Goal: Information Seeking & Learning: Learn about a topic

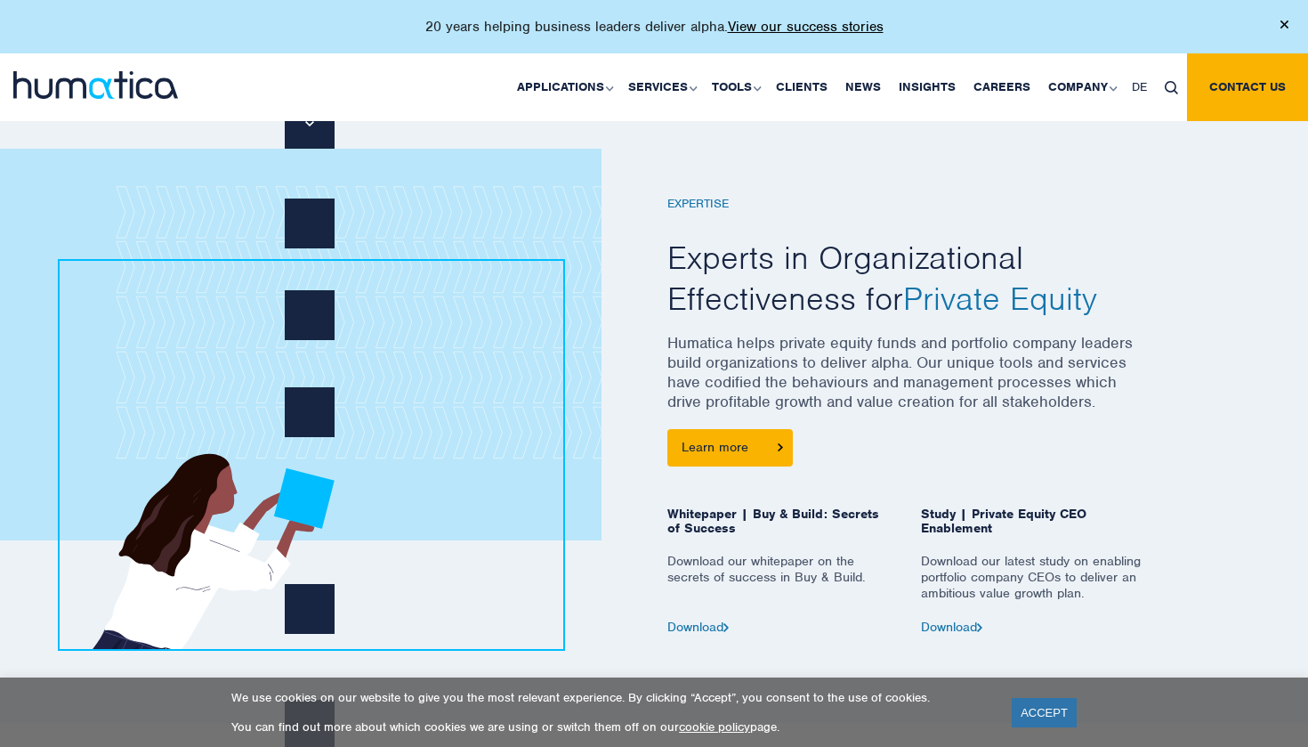
scroll to position [652, 0]
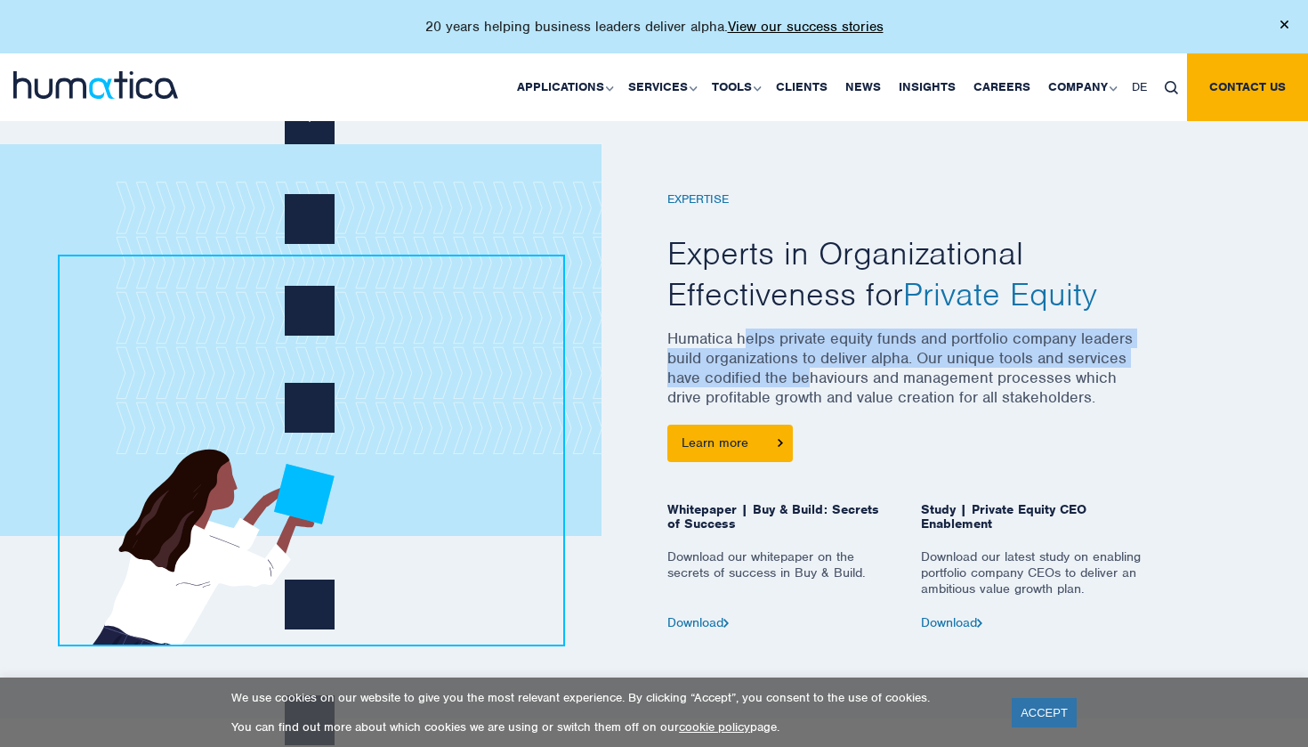
drag, startPoint x: 746, startPoint y: 332, endPoint x: 807, endPoint y: 366, distance: 70.1
click at [807, 366] on p "Humatica helps private equity funds and portfolio company leaders build organiz…" at bounding box center [908, 376] width 481 height 96
click at [807, 365] on p "Humatica helps private equity funds and portfolio company leaders build organiz…" at bounding box center [908, 376] width 481 height 96
drag, startPoint x: 799, startPoint y: 360, endPoint x: 819, endPoint y: 383, distance: 30.3
click at [819, 383] on p "Humatica helps private equity funds and portfolio company leaders build organiz…" at bounding box center [908, 376] width 481 height 96
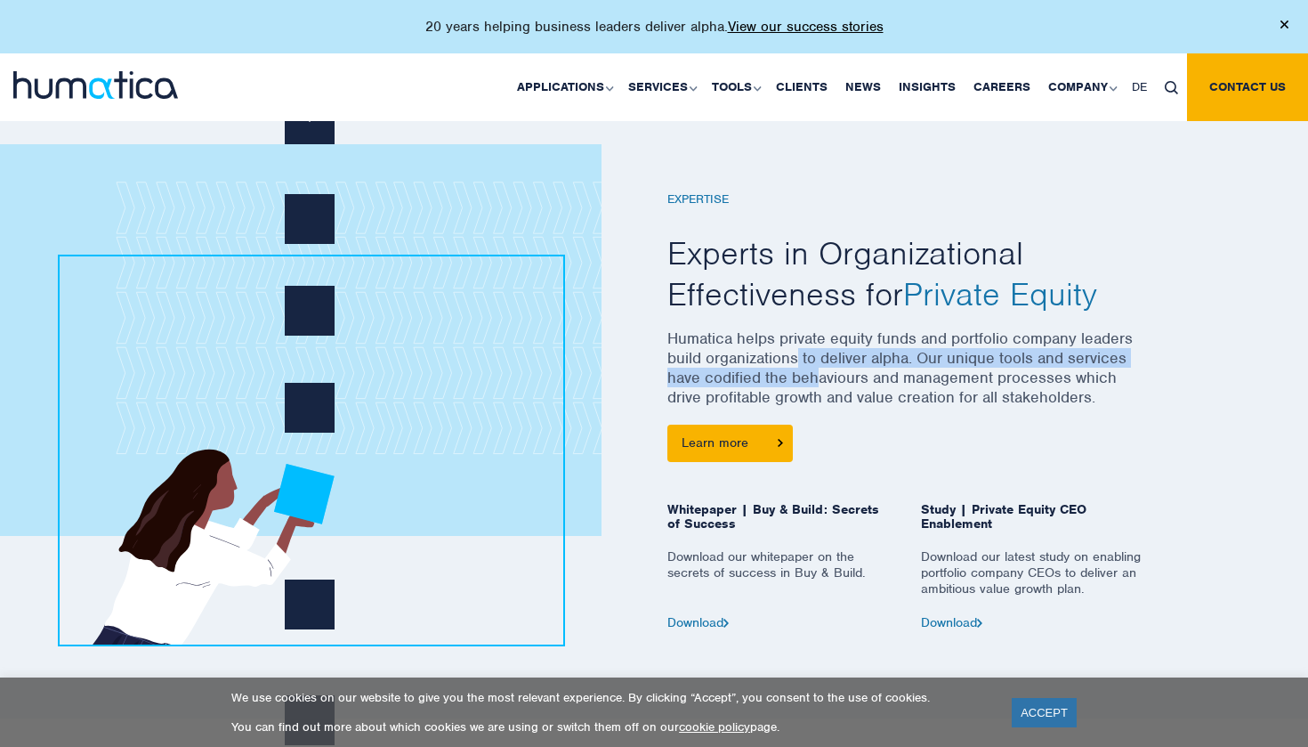
click at [819, 383] on p "Humatica helps private equity funds and portfolio company leaders build organiz…" at bounding box center [908, 376] width 481 height 96
drag, startPoint x: 757, startPoint y: 345, endPoint x: 789, endPoint y: 388, distance: 53.4
click at [789, 388] on p "Humatica helps private equity funds and portfolio company leaders build organiz…" at bounding box center [908, 376] width 481 height 96
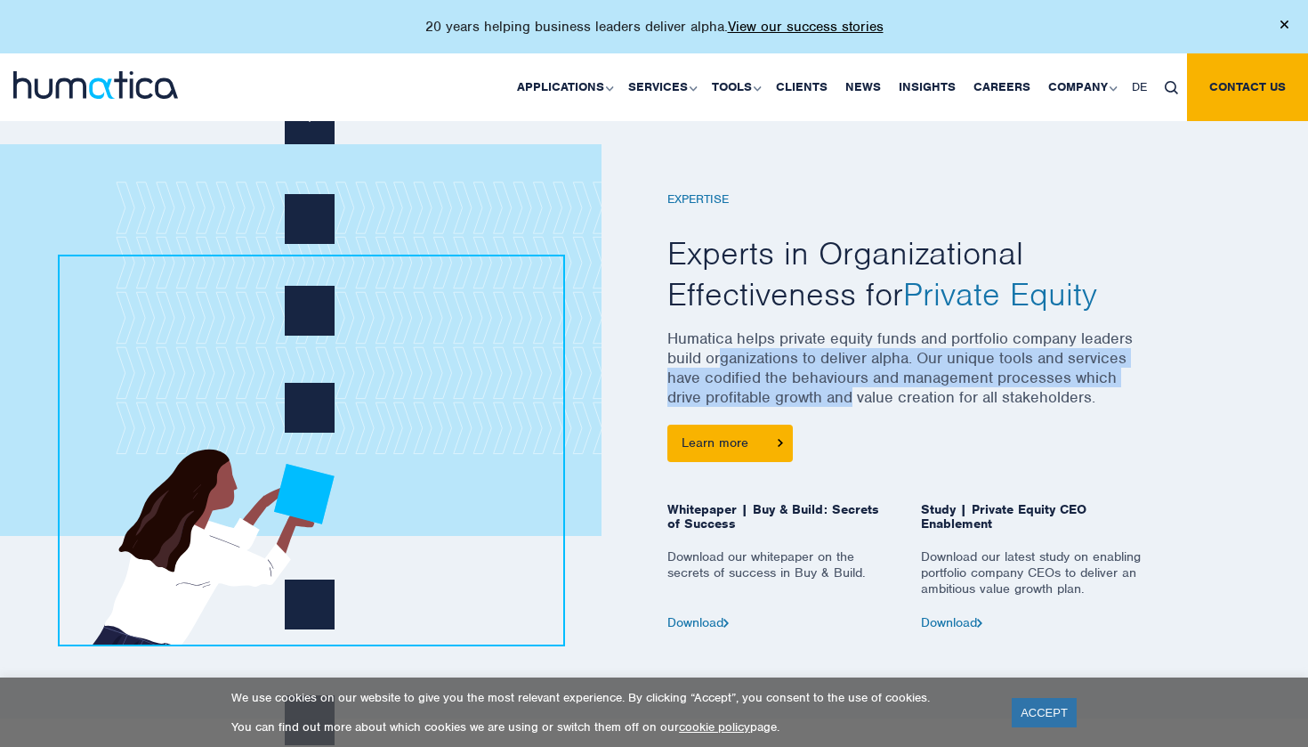
drag, startPoint x: 723, startPoint y: 361, endPoint x: 852, endPoint y: 396, distance: 133.6
click at [852, 396] on p "Humatica helps private equity funds and portfolio company leaders build organiz…" at bounding box center [908, 376] width 481 height 96
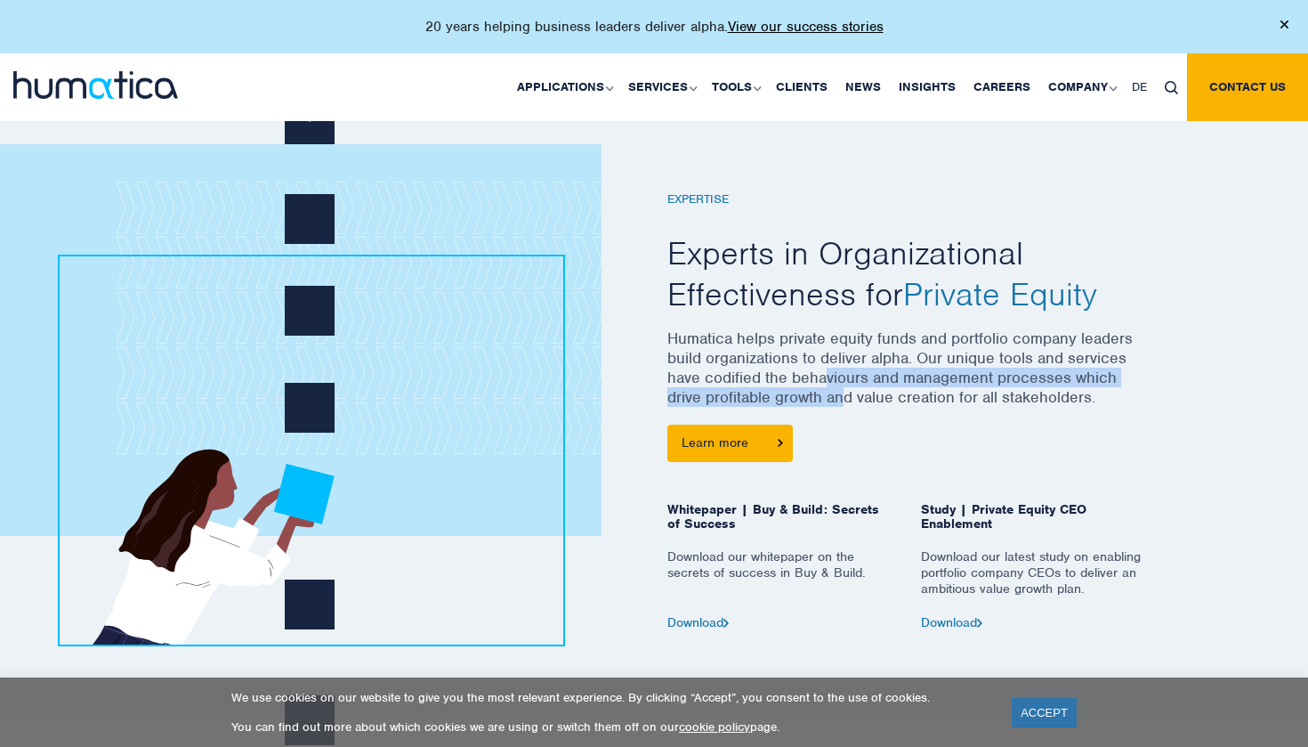
drag, startPoint x: 823, startPoint y: 375, endPoint x: 846, endPoint y: 400, distance: 34.0
click at [846, 400] on p "Humatica helps private equity funds and portfolio company leaders build organiz…" at bounding box center [908, 376] width 481 height 96
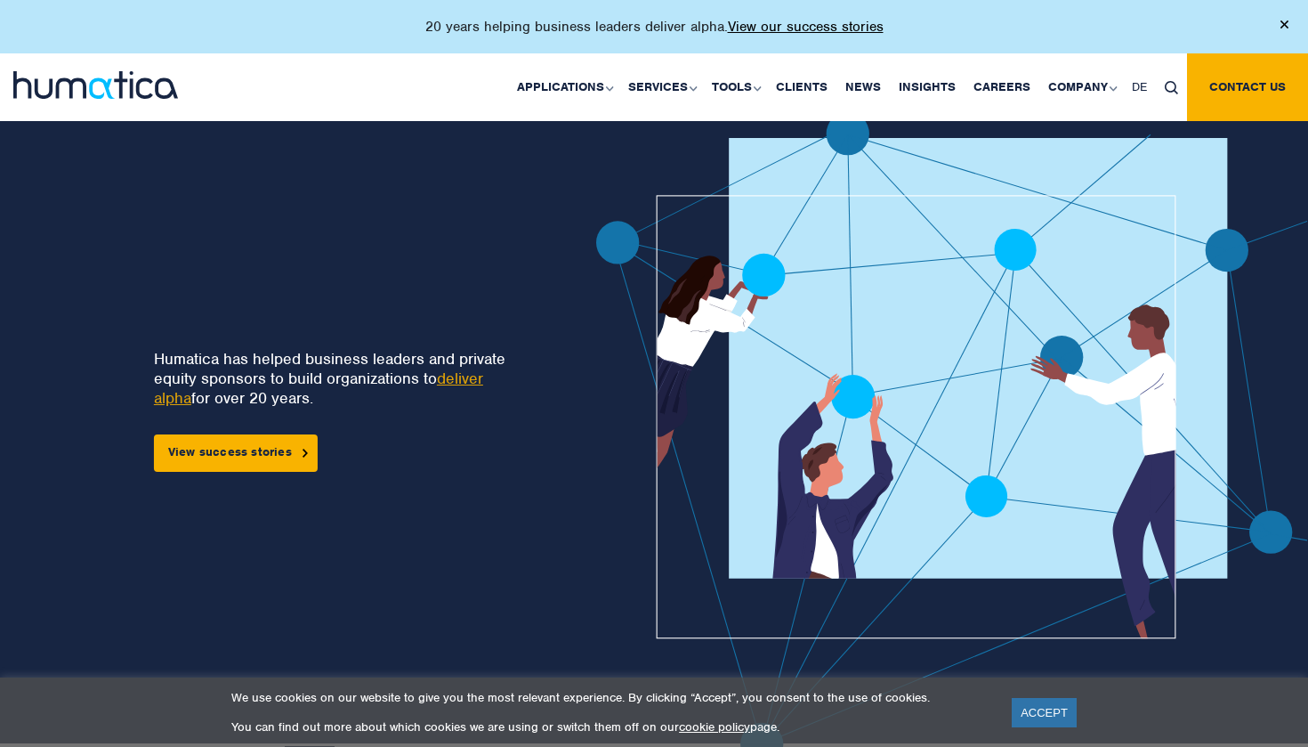
scroll to position [0, 0]
click at [483, 381] on link "deliver alpha" at bounding box center [318, 387] width 329 height 39
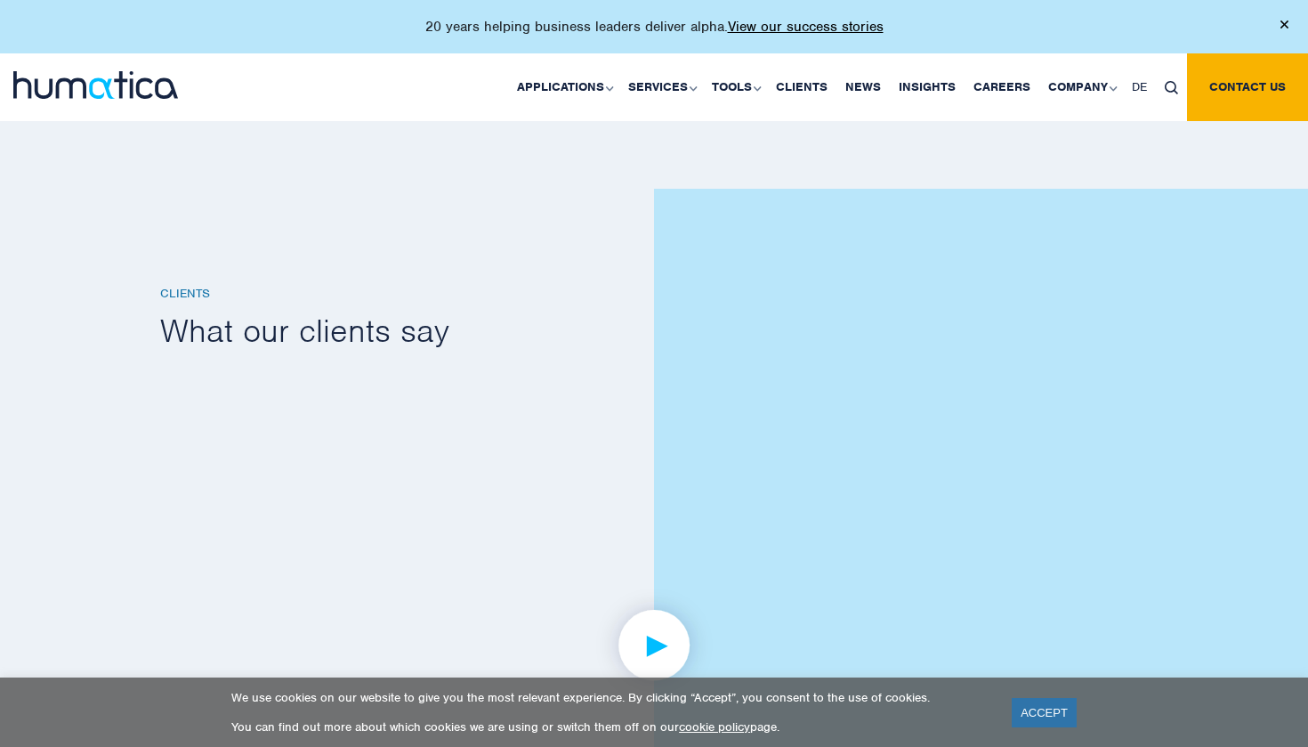
scroll to position [2176, 0]
click at [573, 443] on link at bounding box center [654, 646] width 988 height 552
click at [1068, 718] on link "ACCEPT" at bounding box center [1044, 712] width 65 height 29
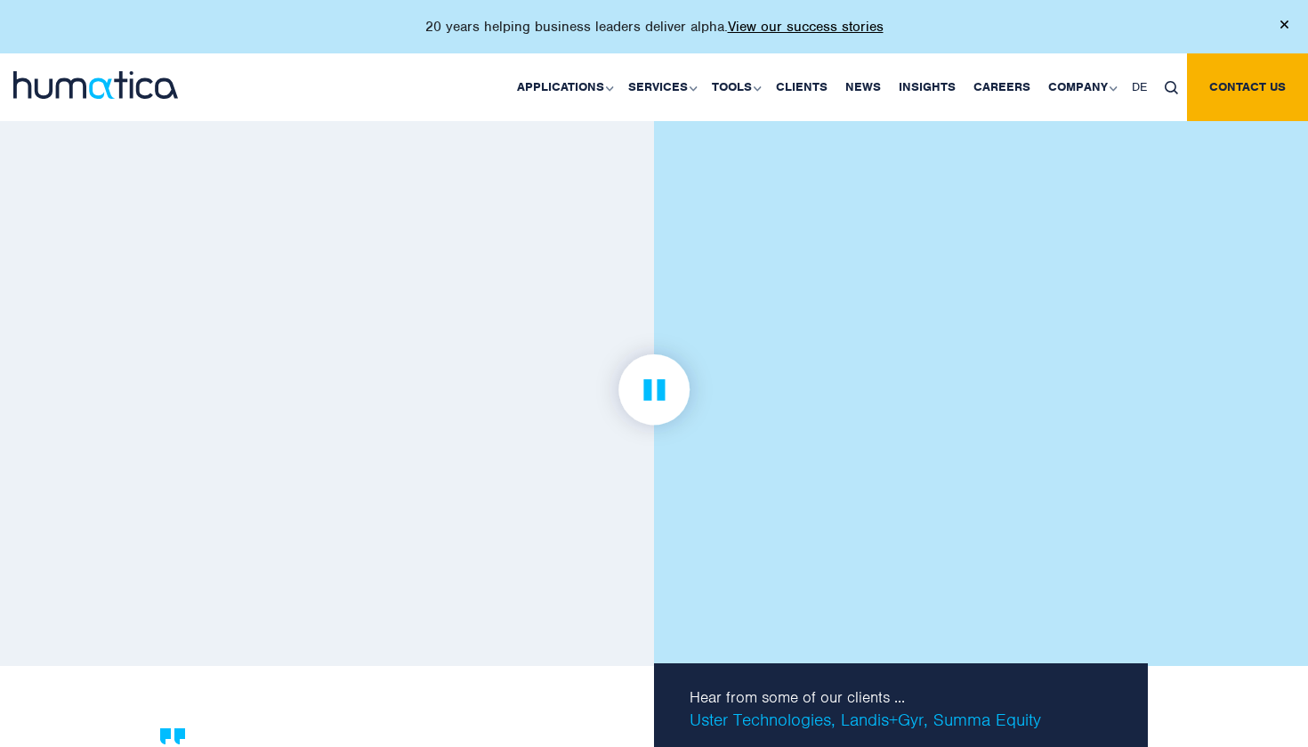
scroll to position [2433, 0]
click at [848, 423] on link at bounding box center [654, 389] width 988 height 552
click at [1207, 425] on div at bounding box center [981, 298] width 654 height 732
click at [1018, 394] on link at bounding box center [654, 389] width 988 height 552
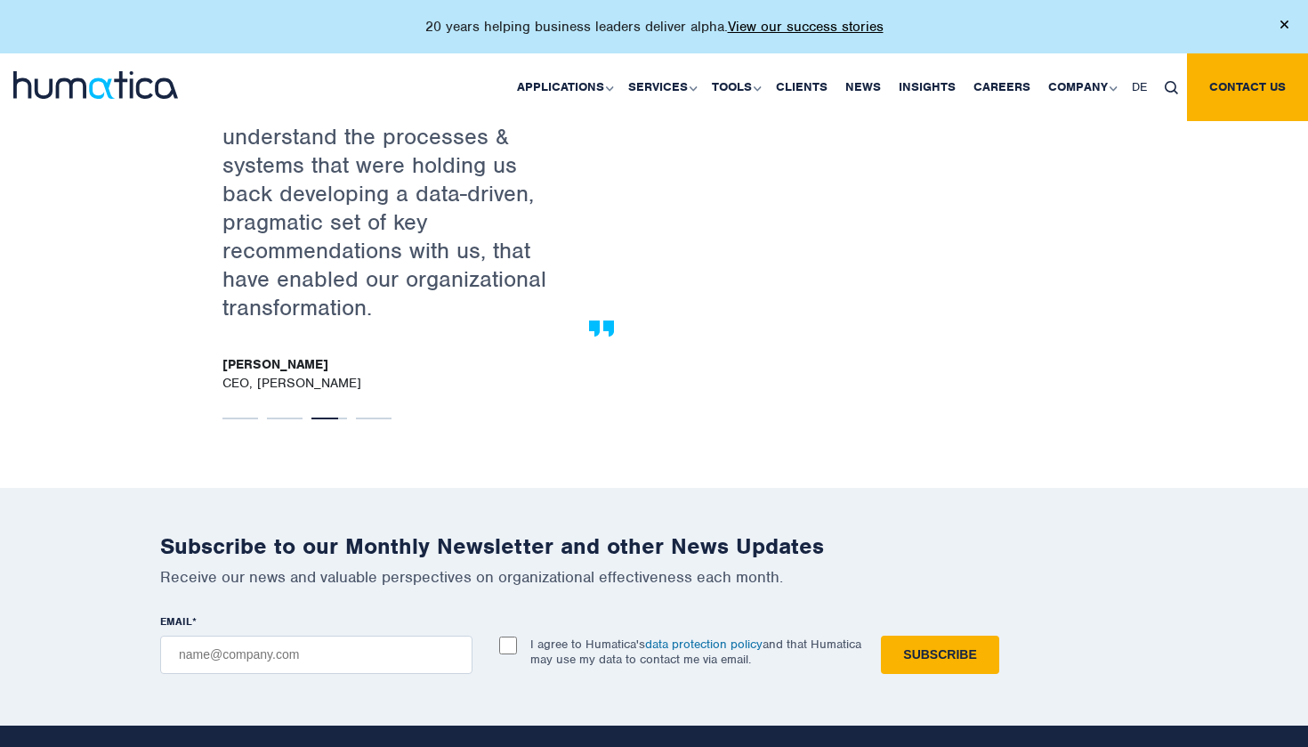
scroll to position [3136, 0]
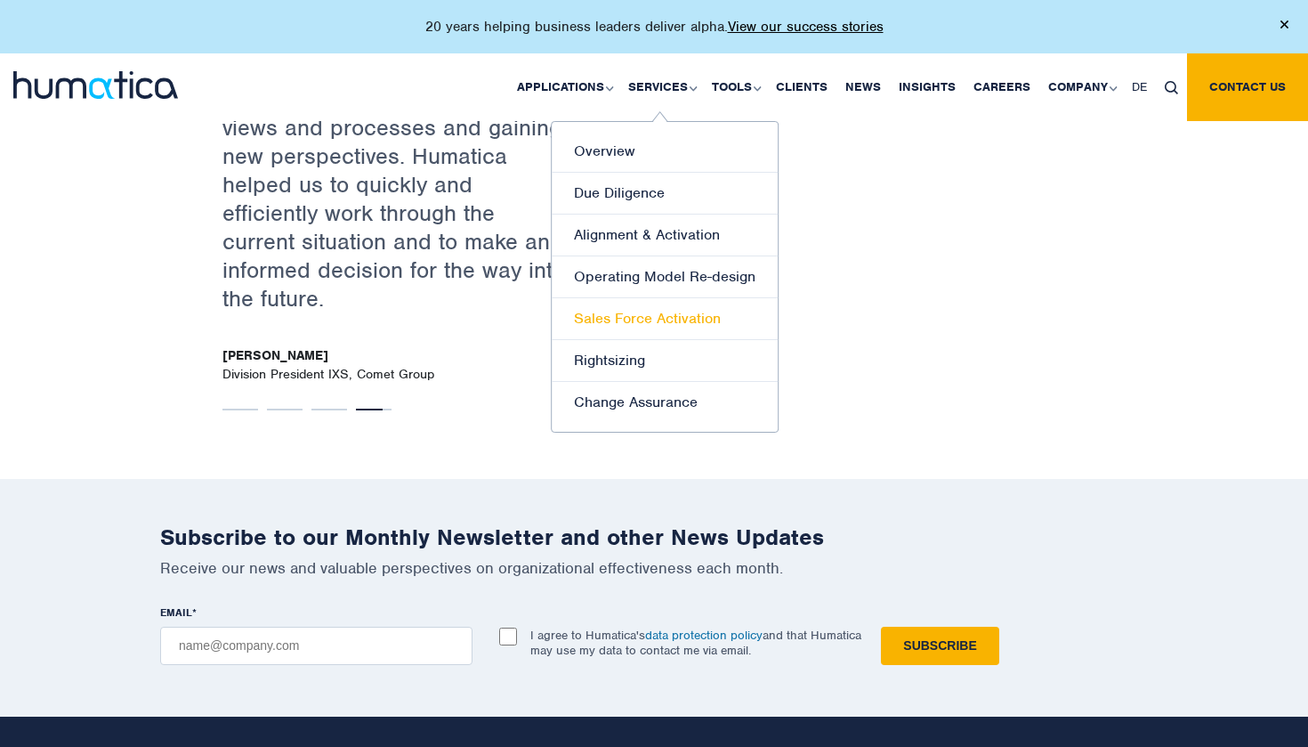
click at [643, 321] on link "Sales Force Activation" at bounding box center [665, 319] width 226 height 42
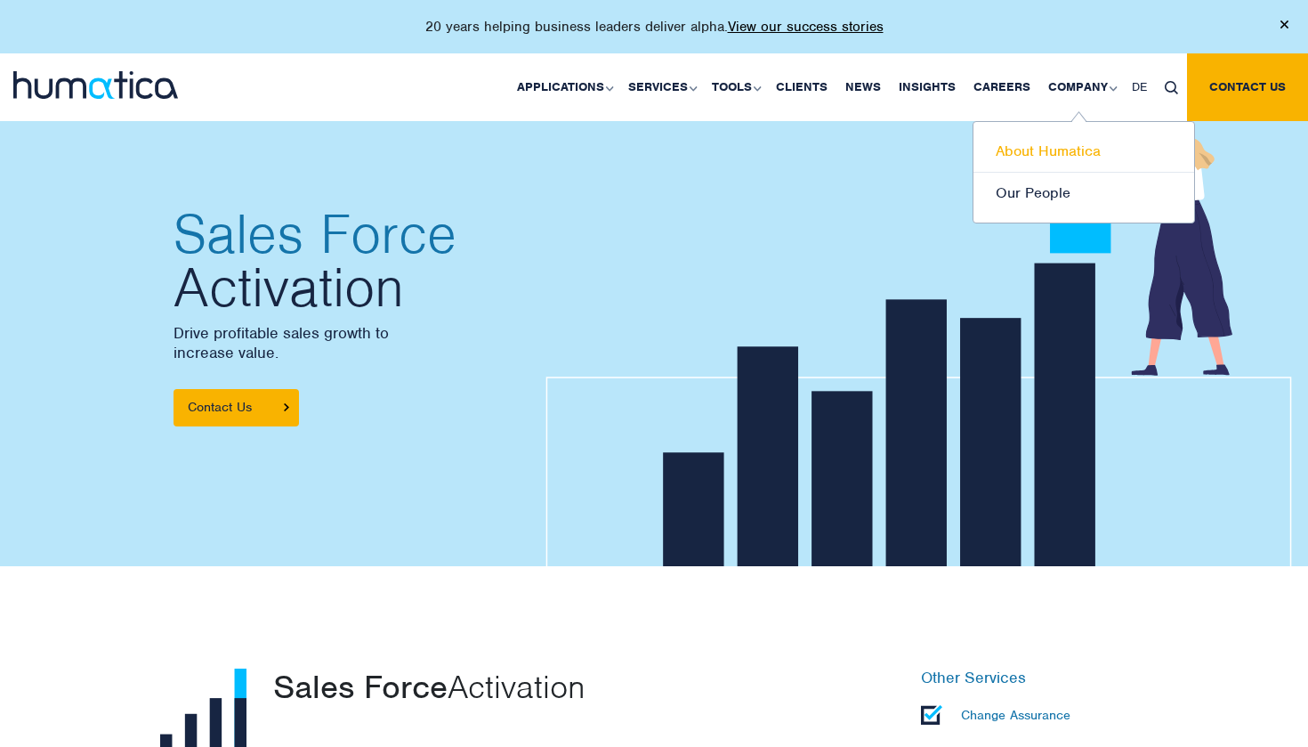
click at [1089, 150] on link "About Humatica" at bounding box center [1084, 152] width 221 height 42
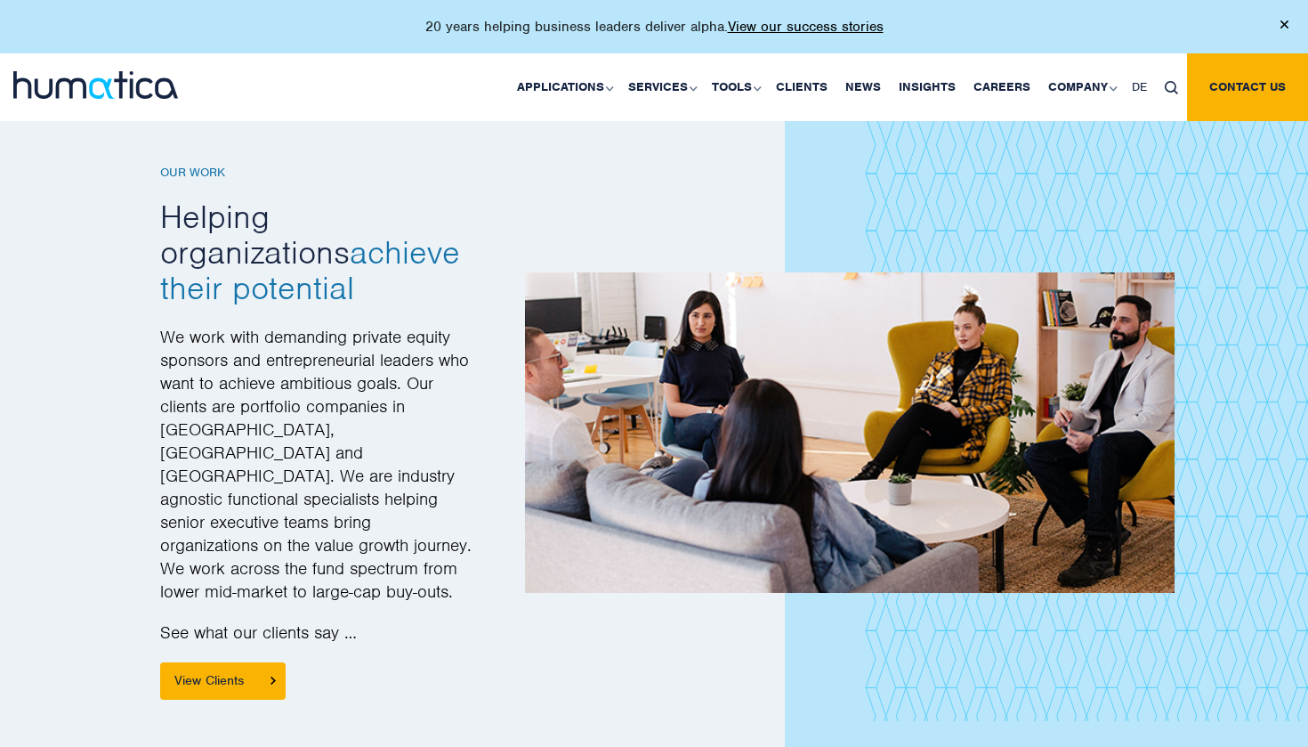
scroll to position [2156, 0]
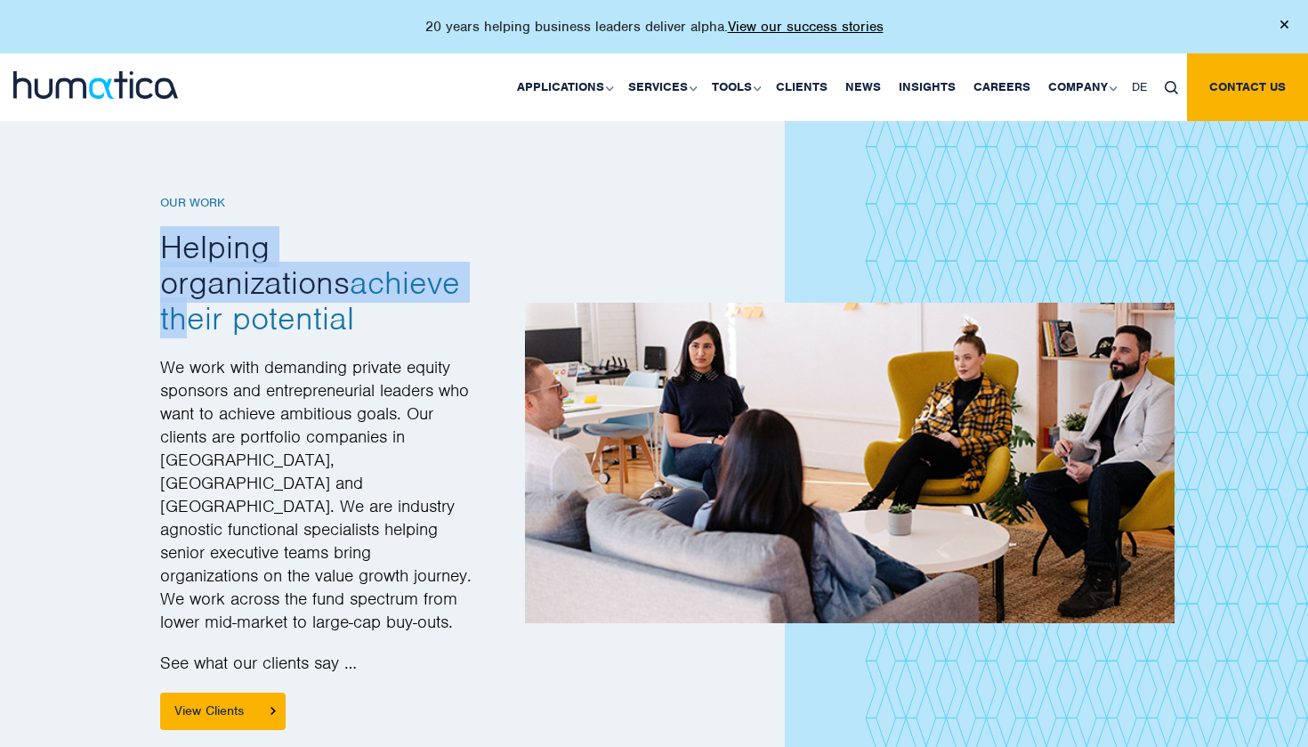
drag, startPoint x: 210, startPoint y: 197, endPoint x: 306, endPoint y: 246, distance: 107.9
click at [306, 246] on div "Our Work Helping organizations achieve their potential We work with demanding p…" at bounding box center [316, 463] width 312 height 534
click at [306, 262] on span "achieve their potential" at bounding box center [310, 300] width 300 height 77
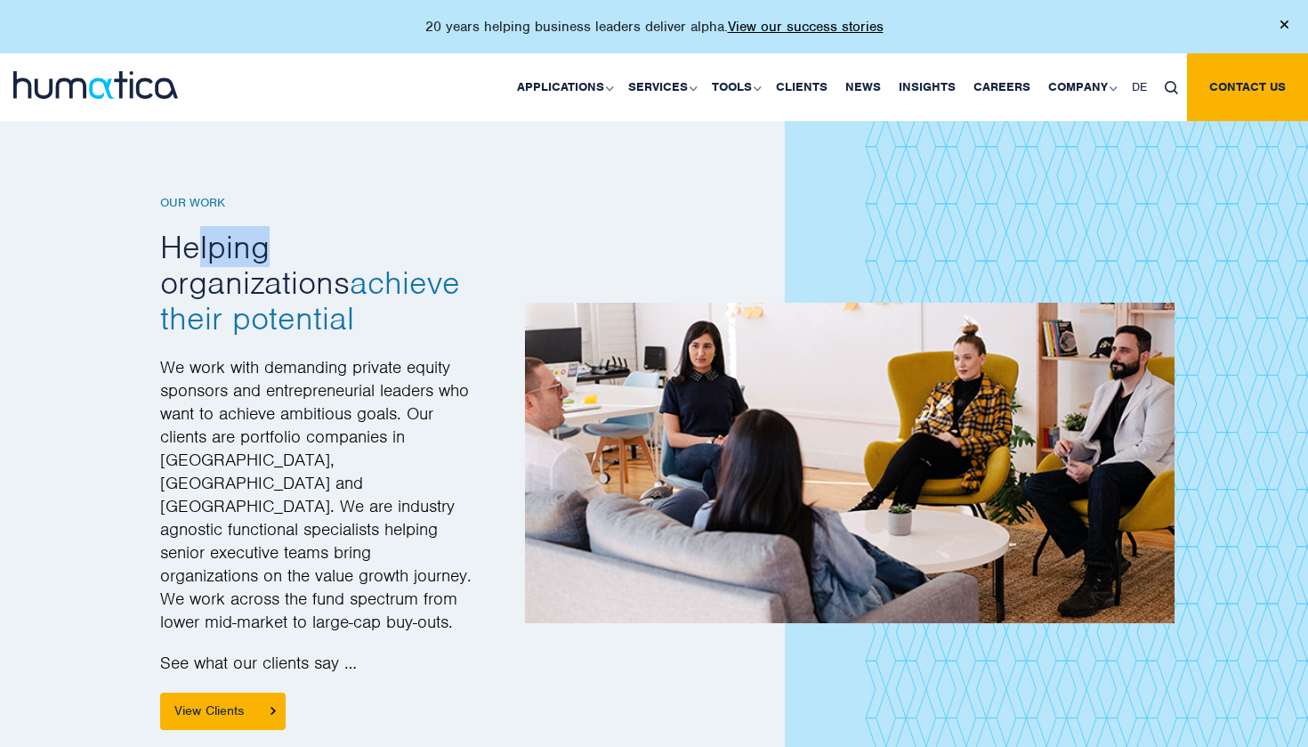
drag, startPoint x: 191, startPoint y: 216, endPoint x: 265, endPoint y: 232, distance: 75.6
click at [265, 232] on h2 "Helping organizations achieve their potential" at bounding box center [316, 282] width 312 height 107
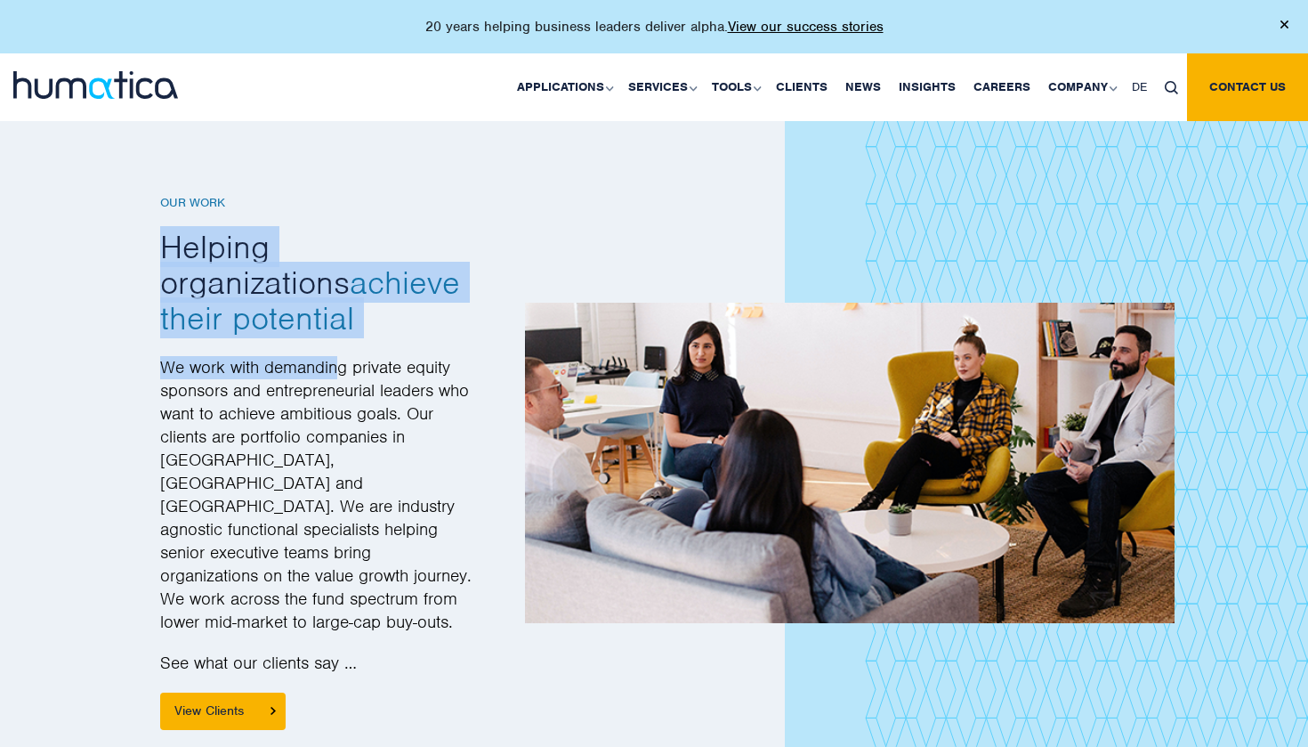
drag, startPoint x: 157, startPoint y: 226, endPoint x: 338, endPoint y: 313, distance: 201.4
click at [338, 313] on div "Our Work Helping organizations achieve their potential We work with demanding p…" at bounding box center [316, 463] width 338 height 534
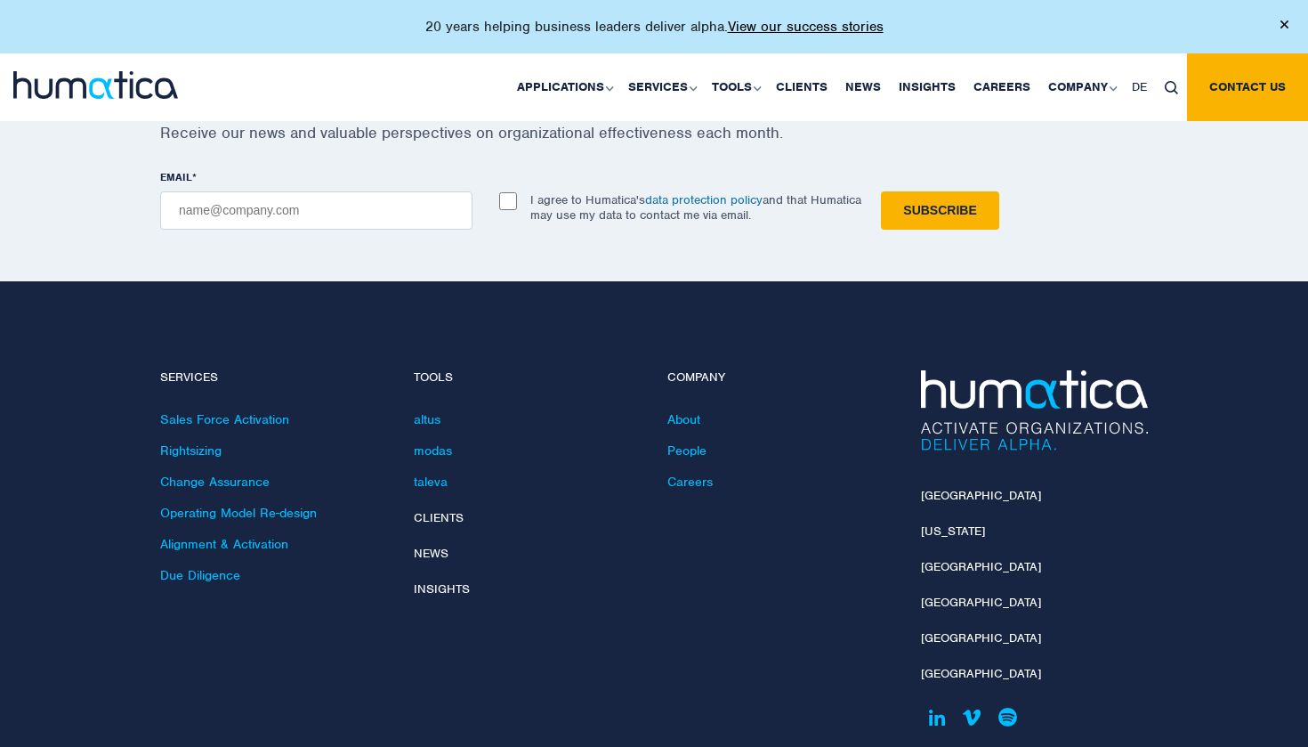
scroll to position [4216, 0]
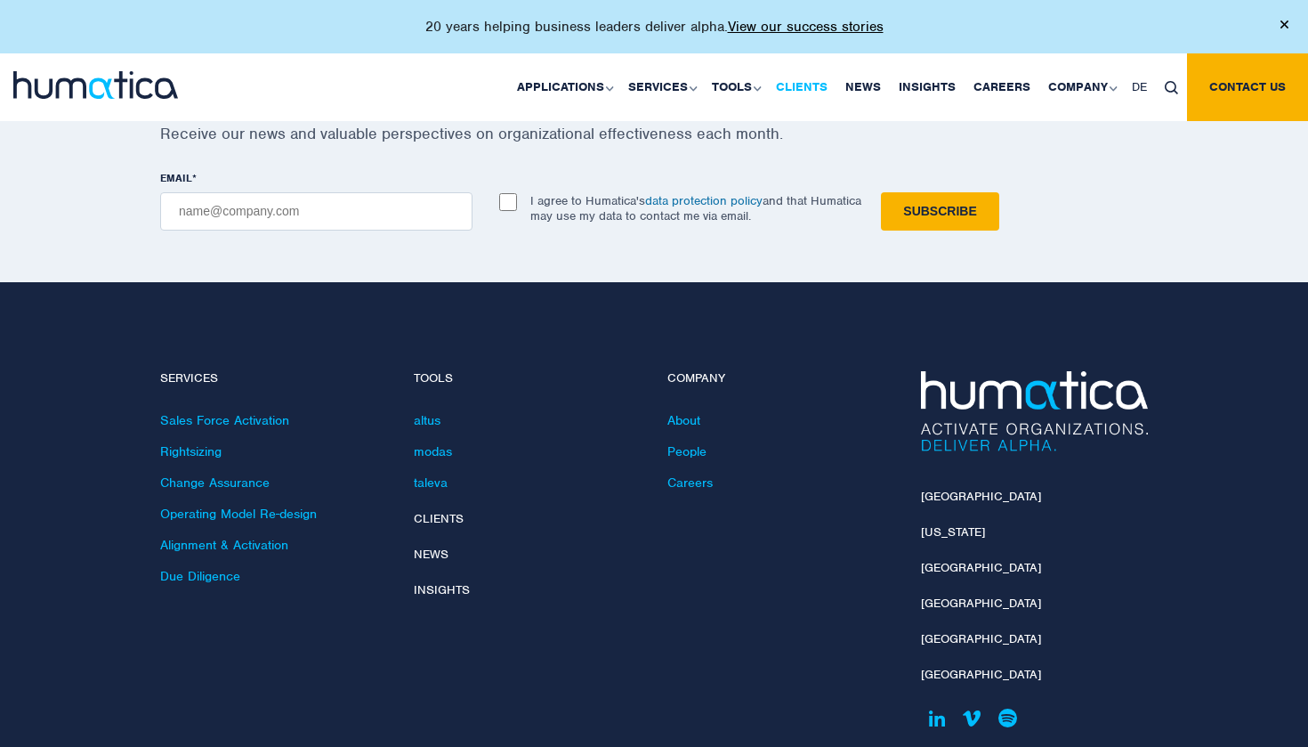
click at [831, 83] on link "Clients" at bounding box center [801, 87] width 69 height 68
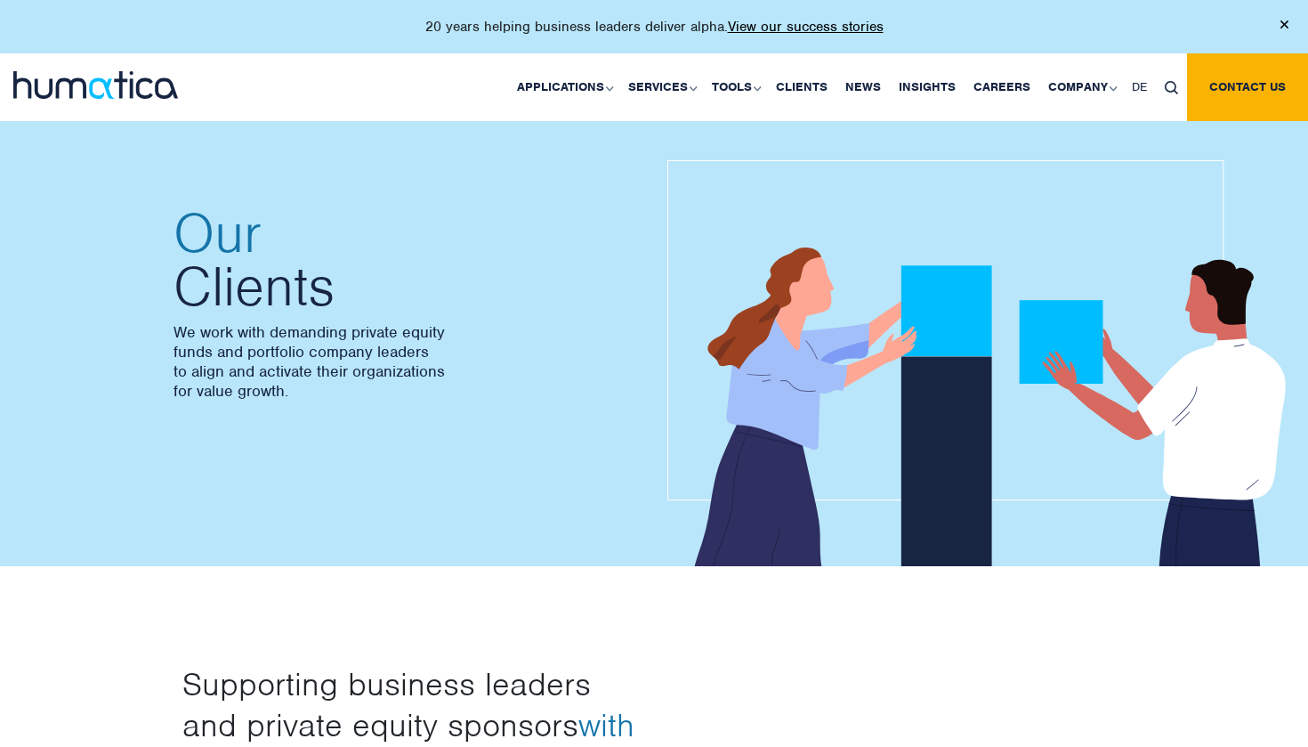
click at [225, 6] on div "20 years helping business leaders deliver alpha. View our success stories" at bounding box center [654, 26] width 1308 height 53
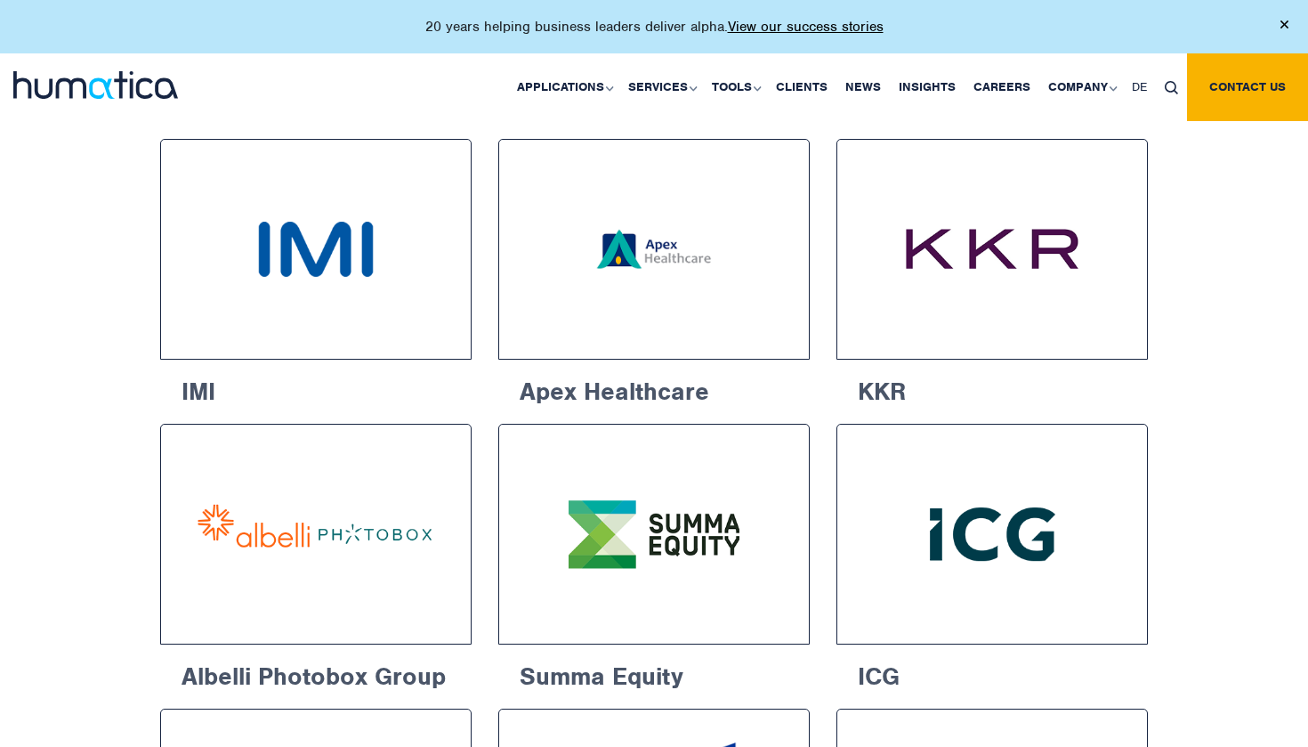
scroll to position [887, 0]
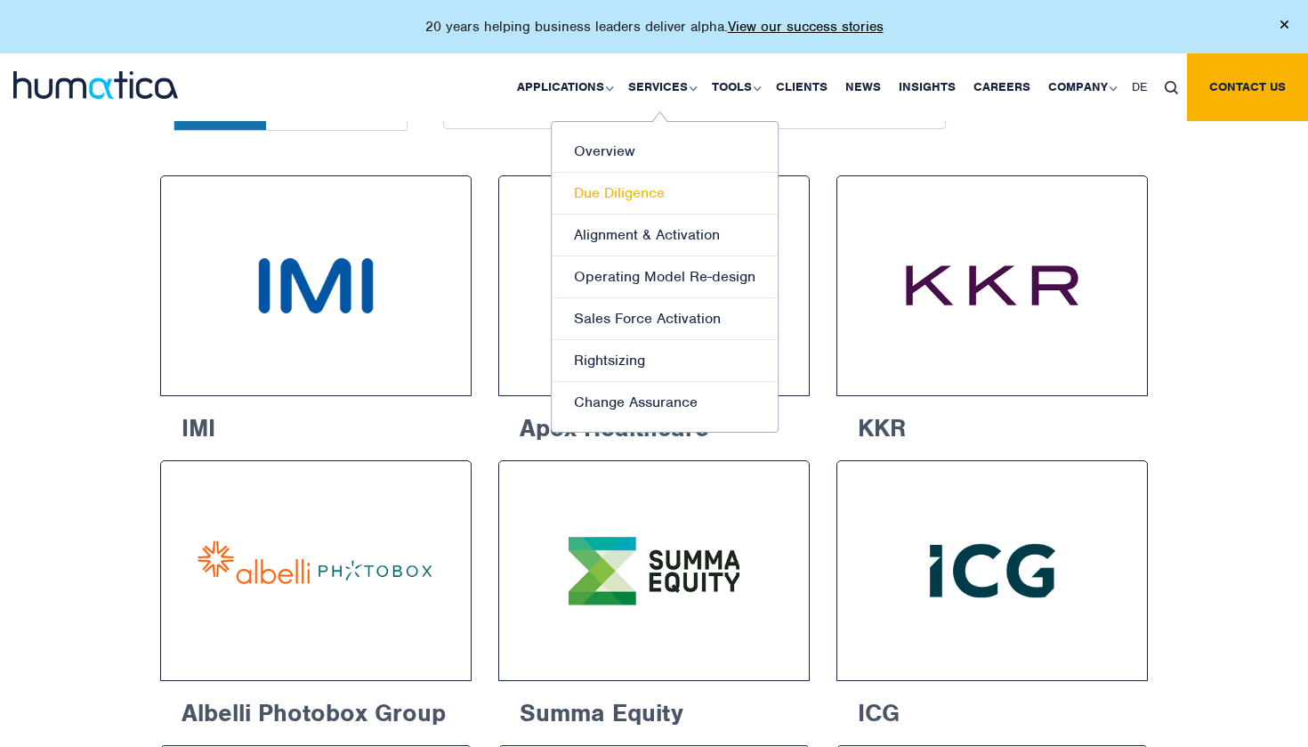
click at [647, 187] on link "Due Diligence" at bounding box center [665, 194] width 226 height 42
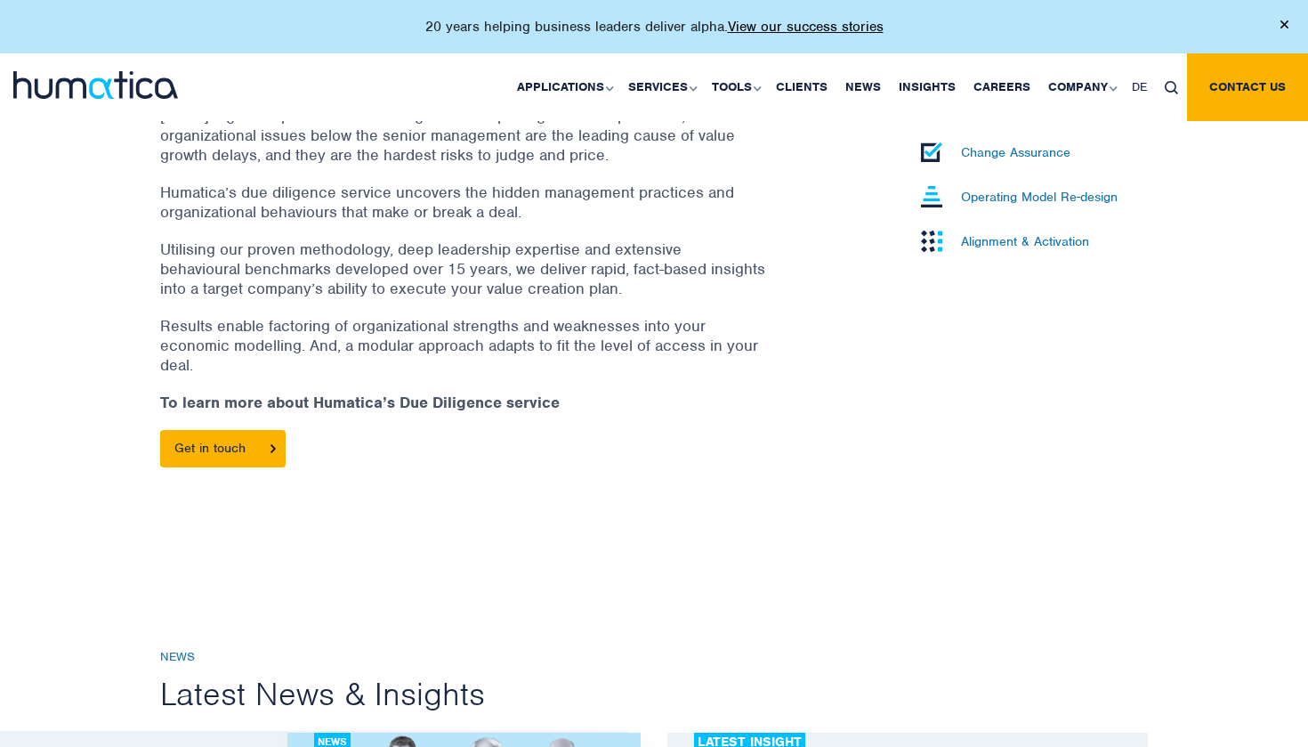
scroll to position [503, 0]
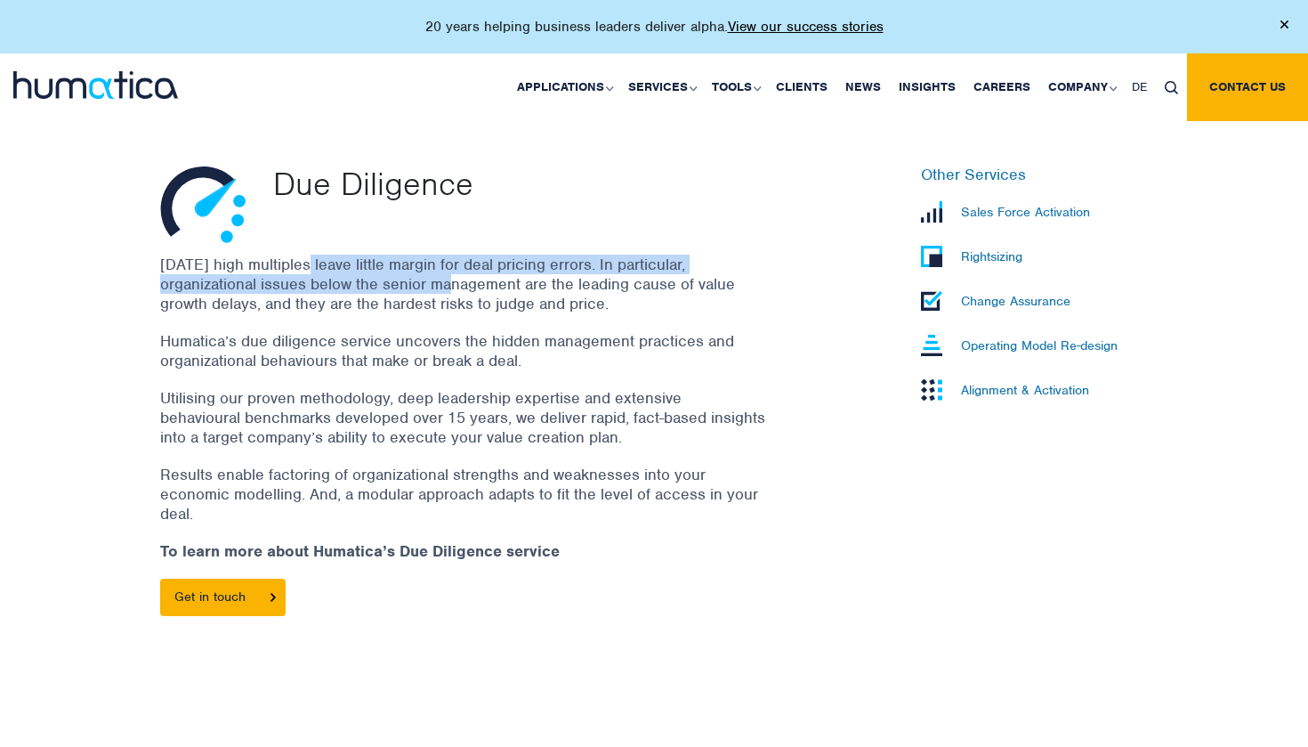
drag, startPoint x: 303, startPoint y: 263, endPoint x: 431, endPoint y: 280, distance: 129.3
click at [435, 279] on p "[DATE] high multiples leave little margin for deal pricing errors. In particula…" at bounding box center [462, 284] width 605 height 59
click at [431, 280] on p "[DATE] high multiples leave little margin for deal pricing errors. In particula…" at bounding box center [462, 284] width 605 height 59
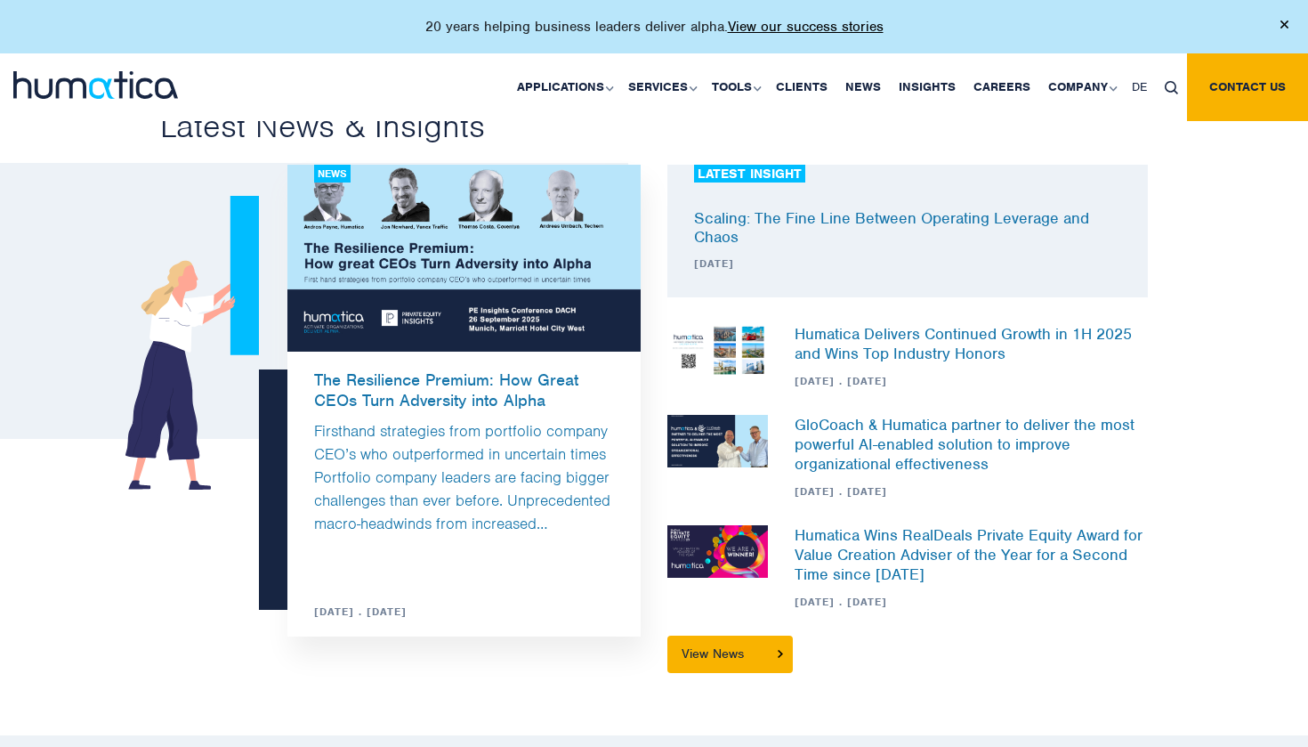
scroll to position [1219, 0]
click at [1089, 8] on div "20 years helping business leaders deliver alpha. View our success stories" at bounding box center [654, 26] width 1308 height 53
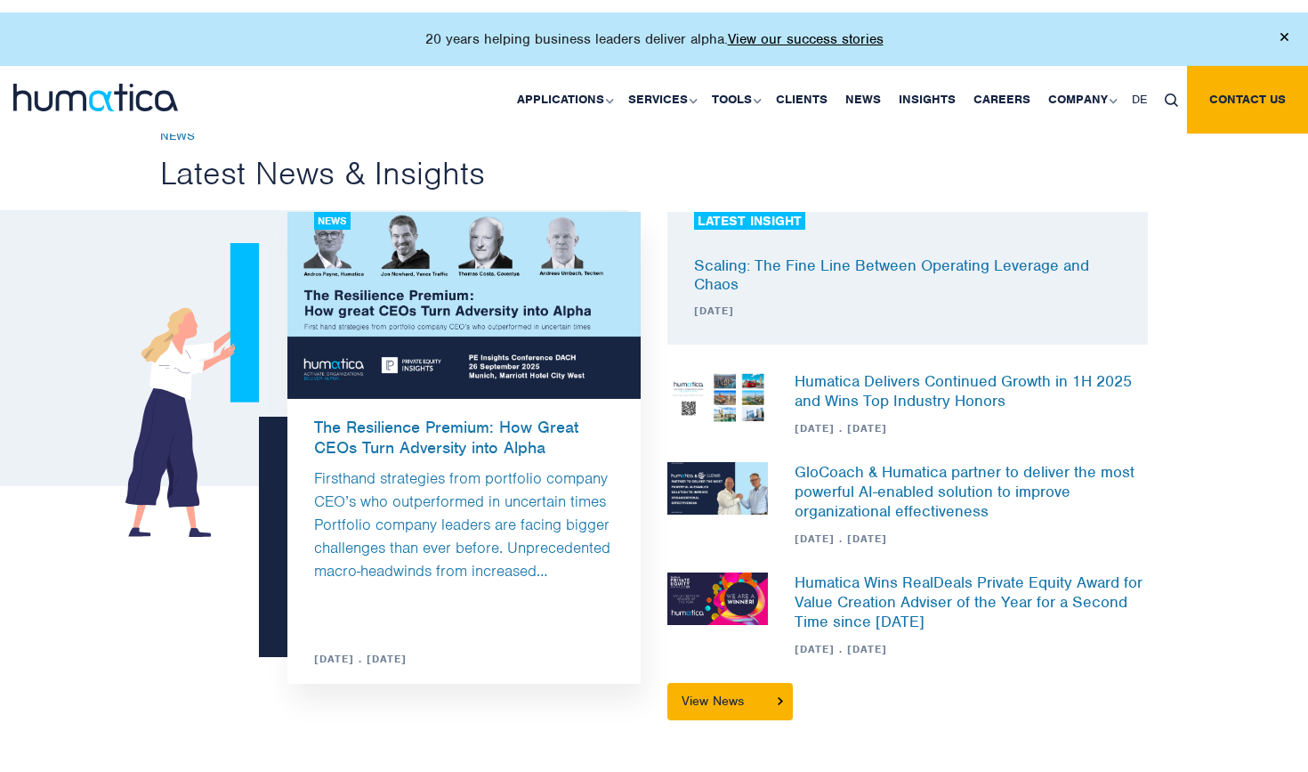
scroll to position [1184, 0]
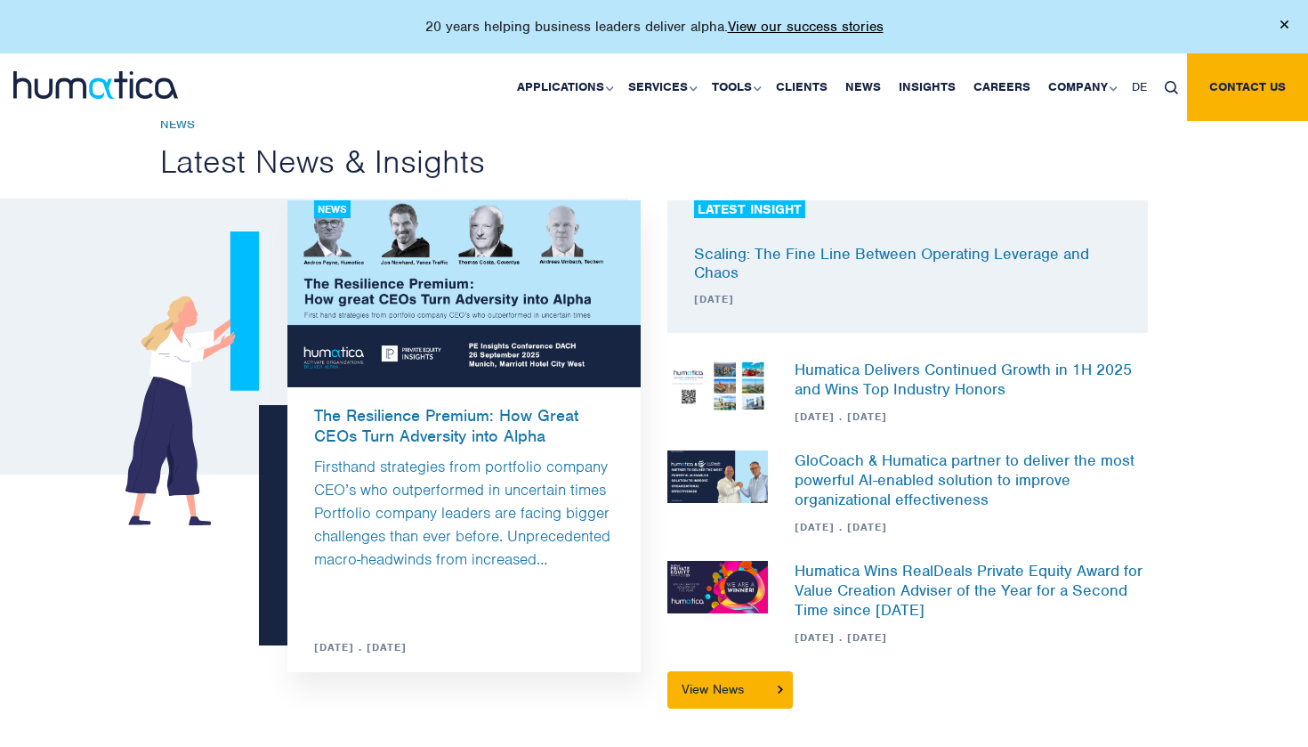
click at [530, 3] on div "20 years helping business leaders deliver alpha. View our success stories" at bounding box center [654, 26] width 1308 height 53
